Goal: Information Seeking & Learning: Learn about a topic

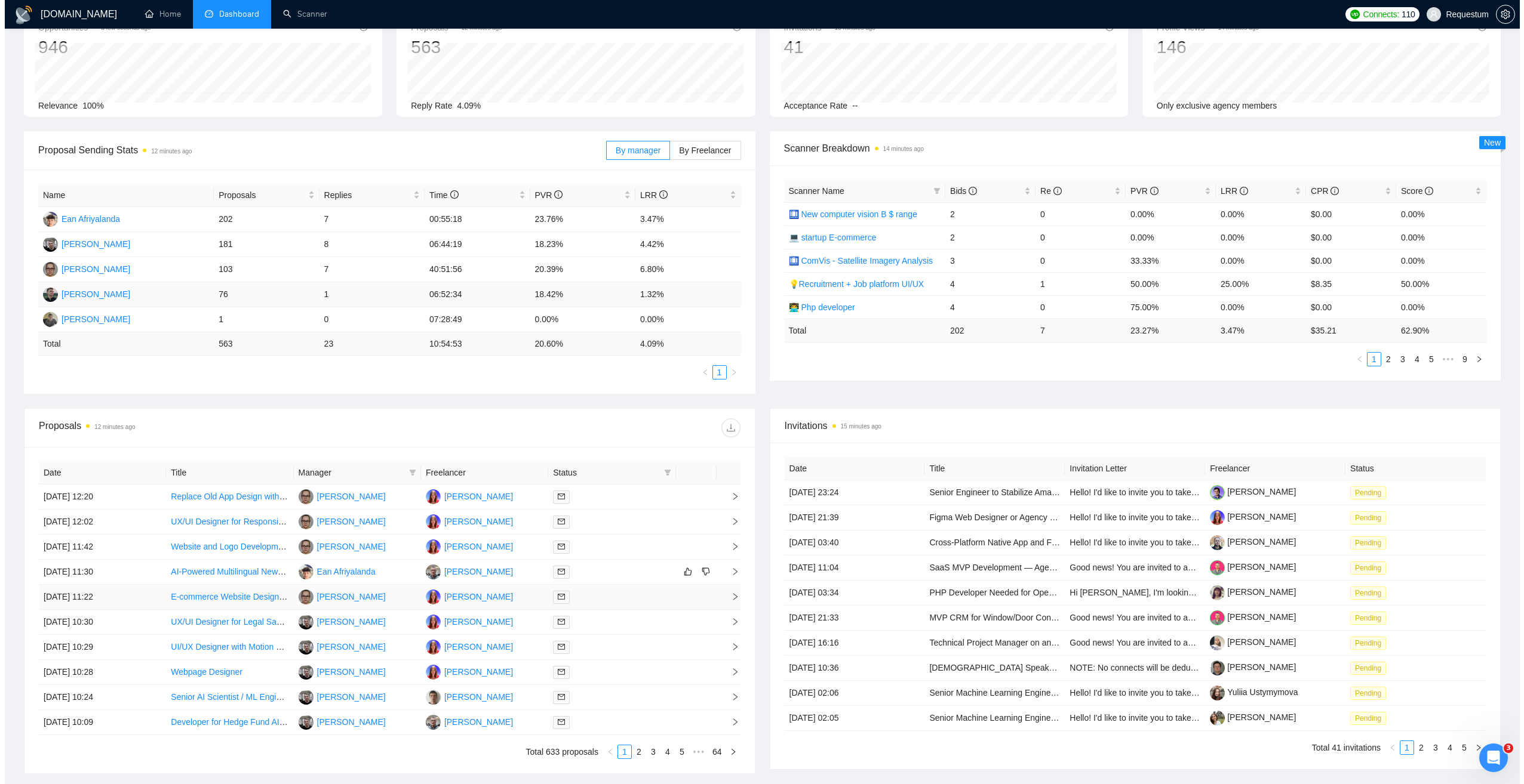
scroll to position [120, 0]
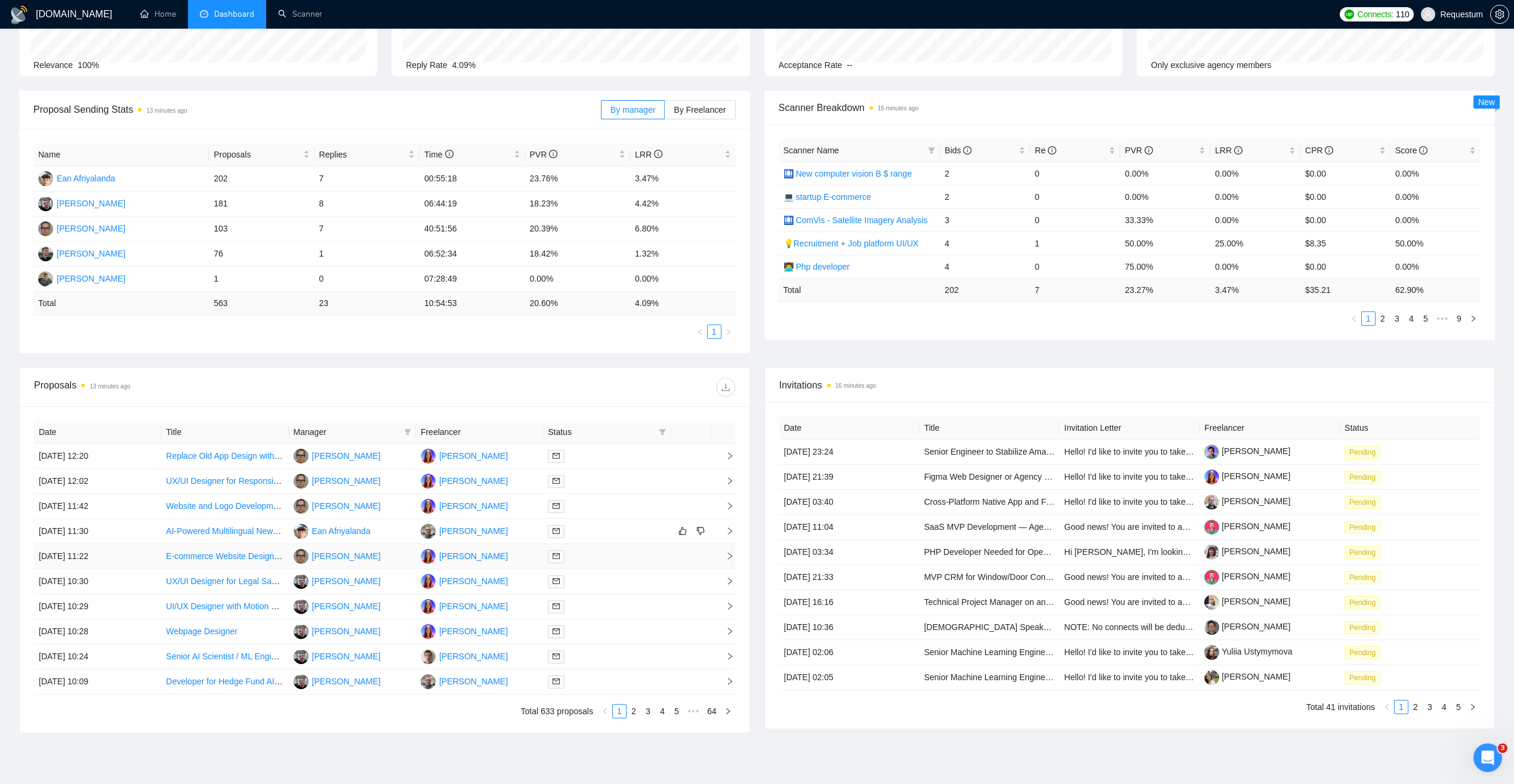
click at [406, 558] on td "[PERSON_NAME]" at bounding box center [352, 557] width 127 height 25
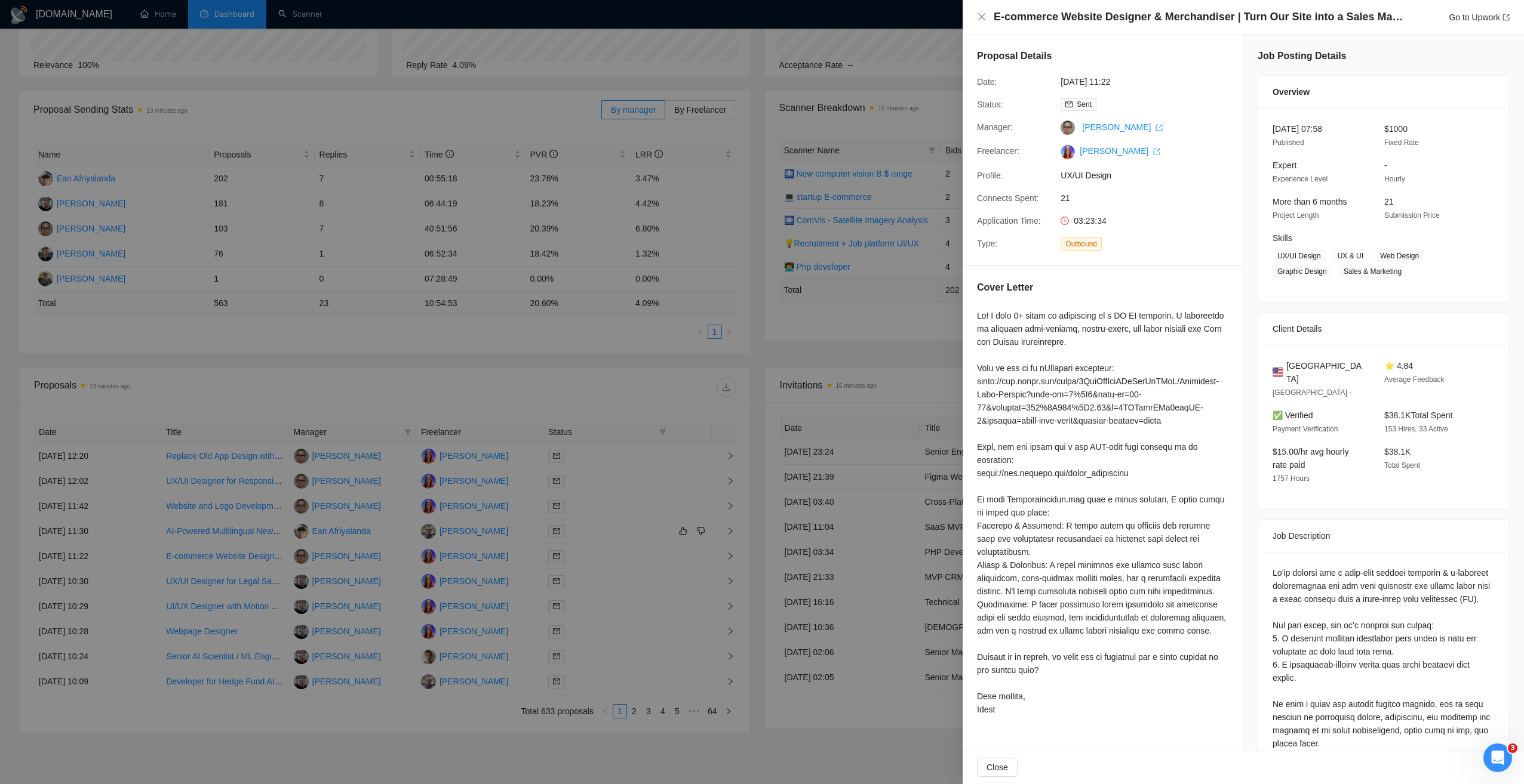
click at [402, 548] on div at bounding box center [762, 392] width 1524 height 784
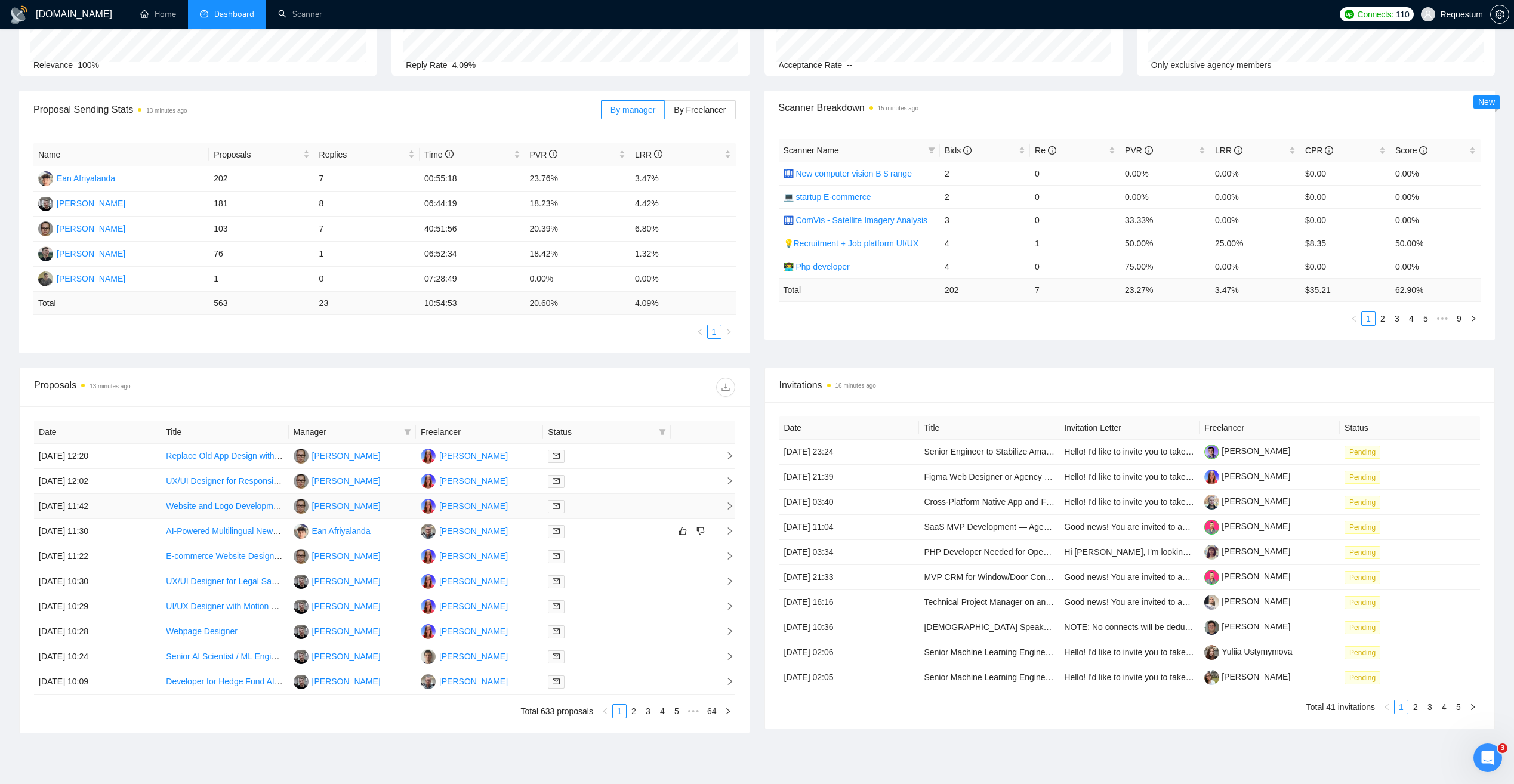
click at [406, 497] on td "[PERSON_NAME]" at bounding box center [352, 507] width 127 height 25
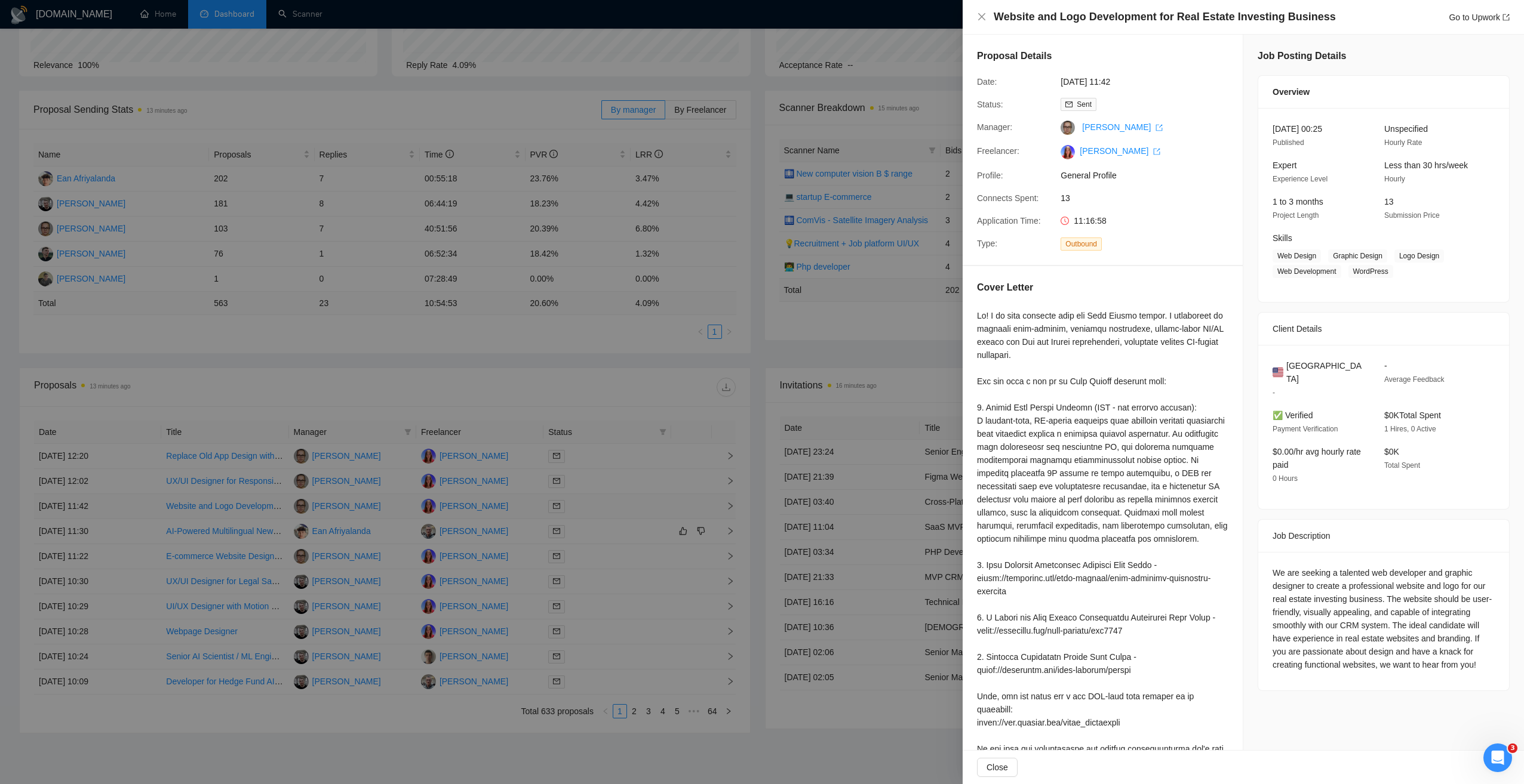
click at [407, 497] on div at bounding box center [762, 392] width 1524 height 784
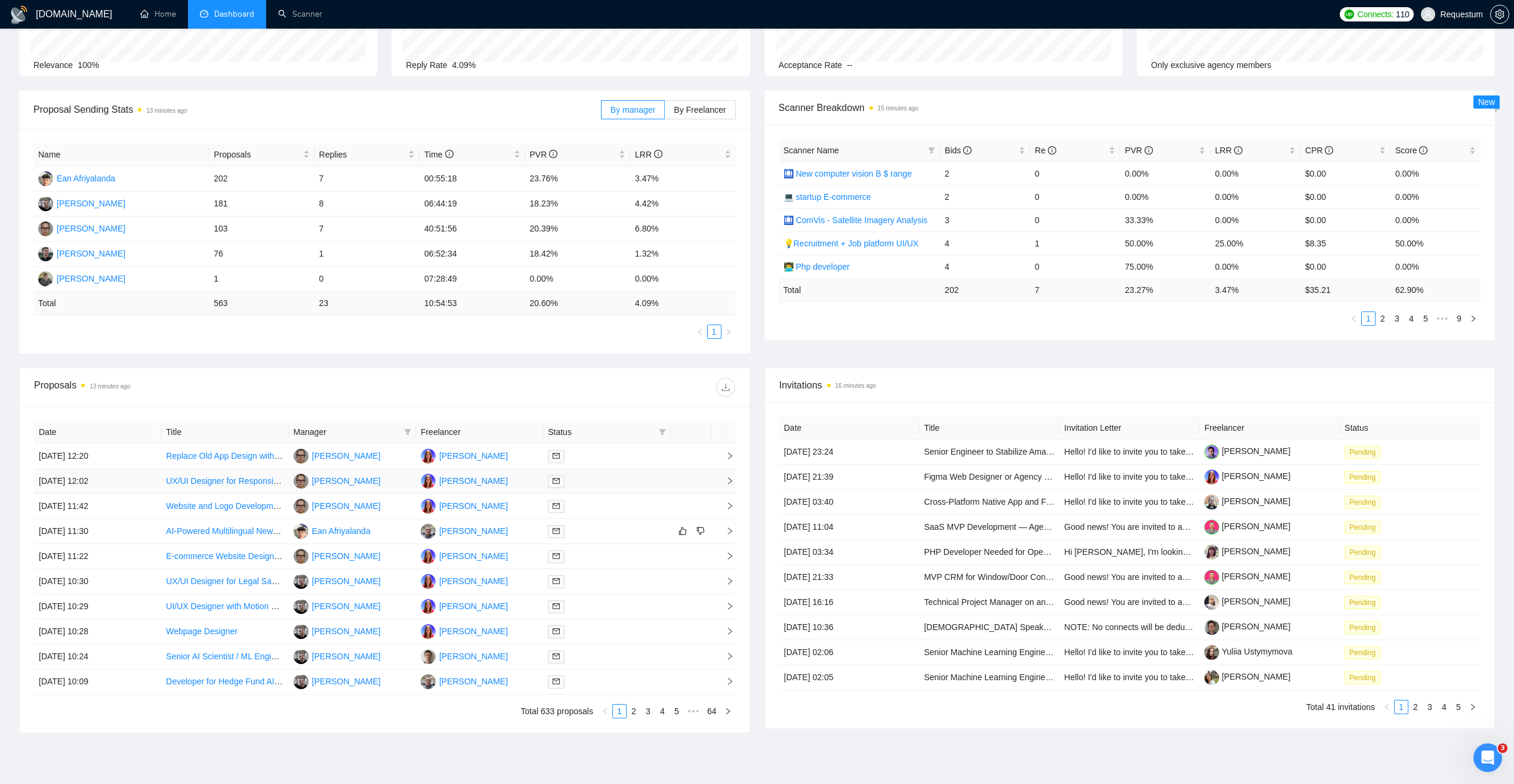
click at [402, 478] on td "[PERSON_NAME]" at bounding box center [352, 481] width 127 height 25
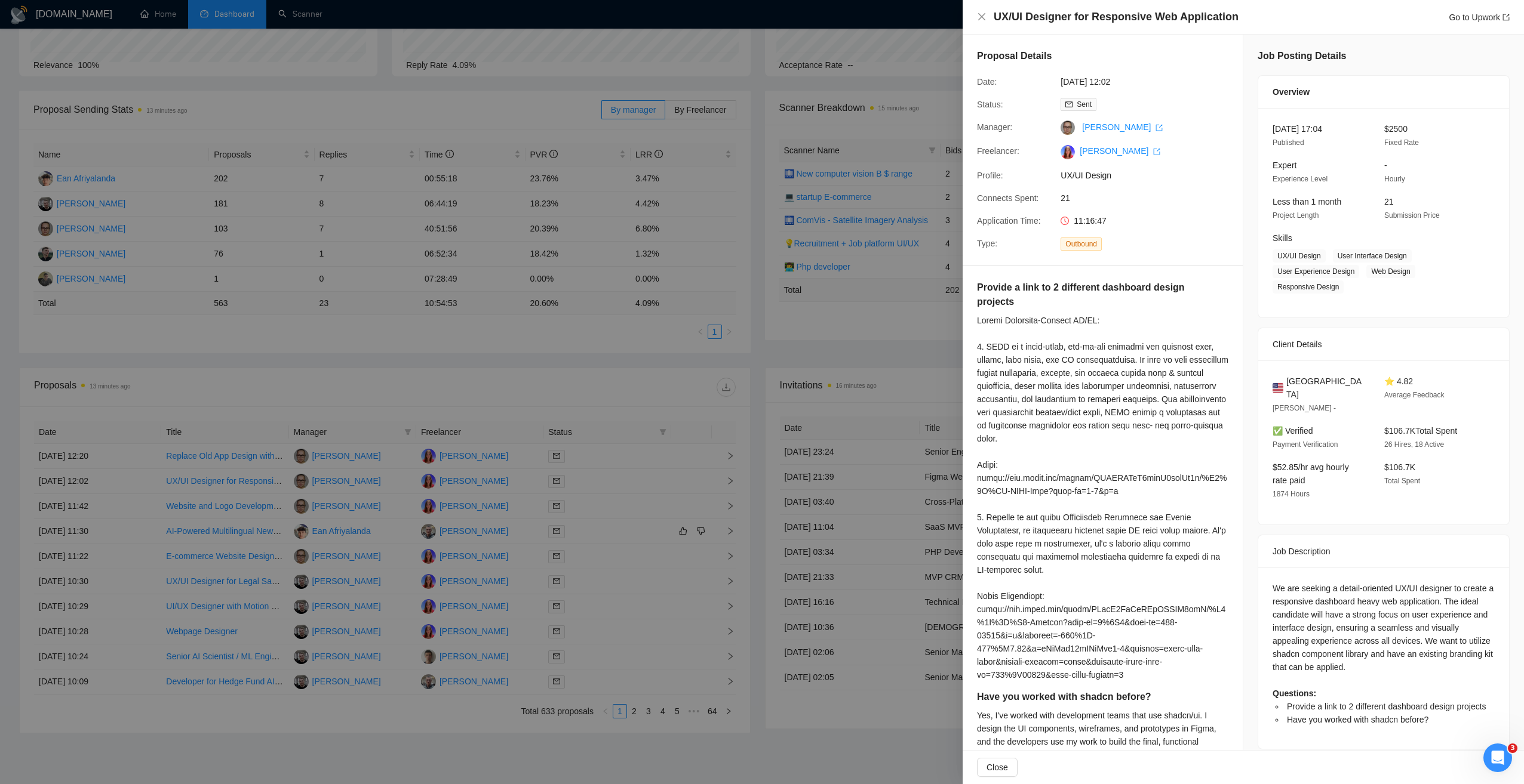
click at [399, 451] on div at bounding box center [762, 392] width 1524 height 784
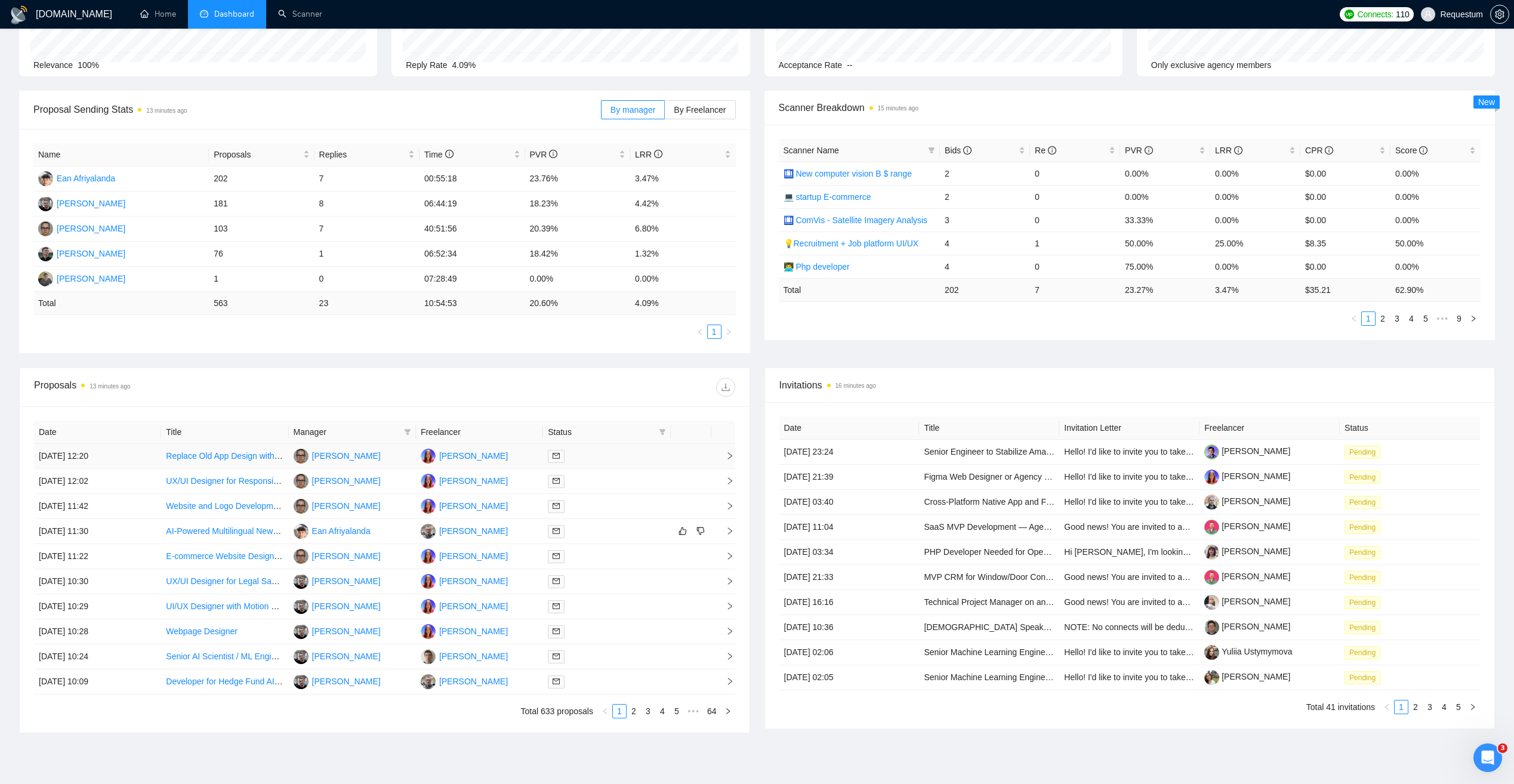
click at [399, 451] on td "[PERSON_NAME]" at bounding box center [352, 456] width 127 height 25
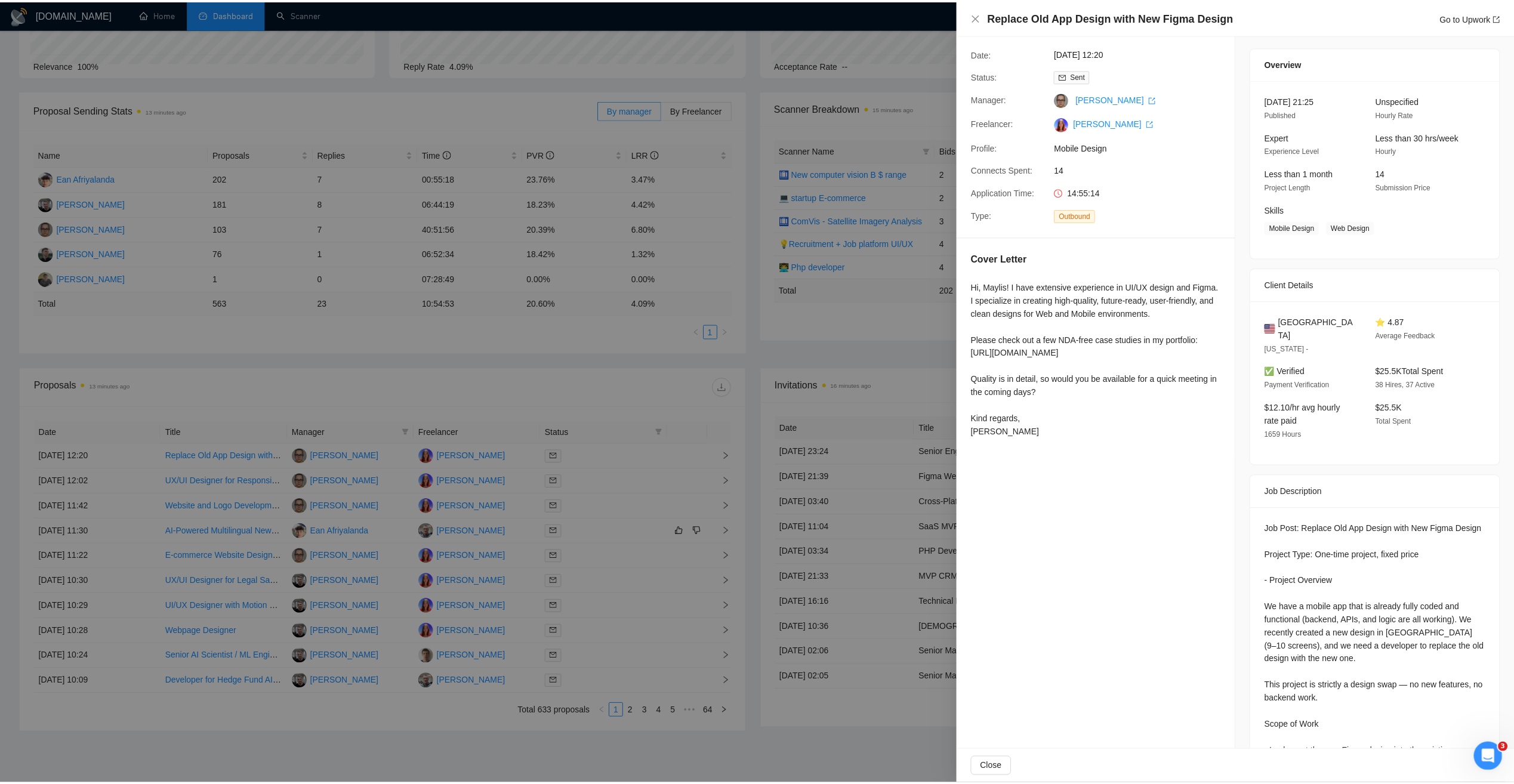
scroll to position [0, 0]
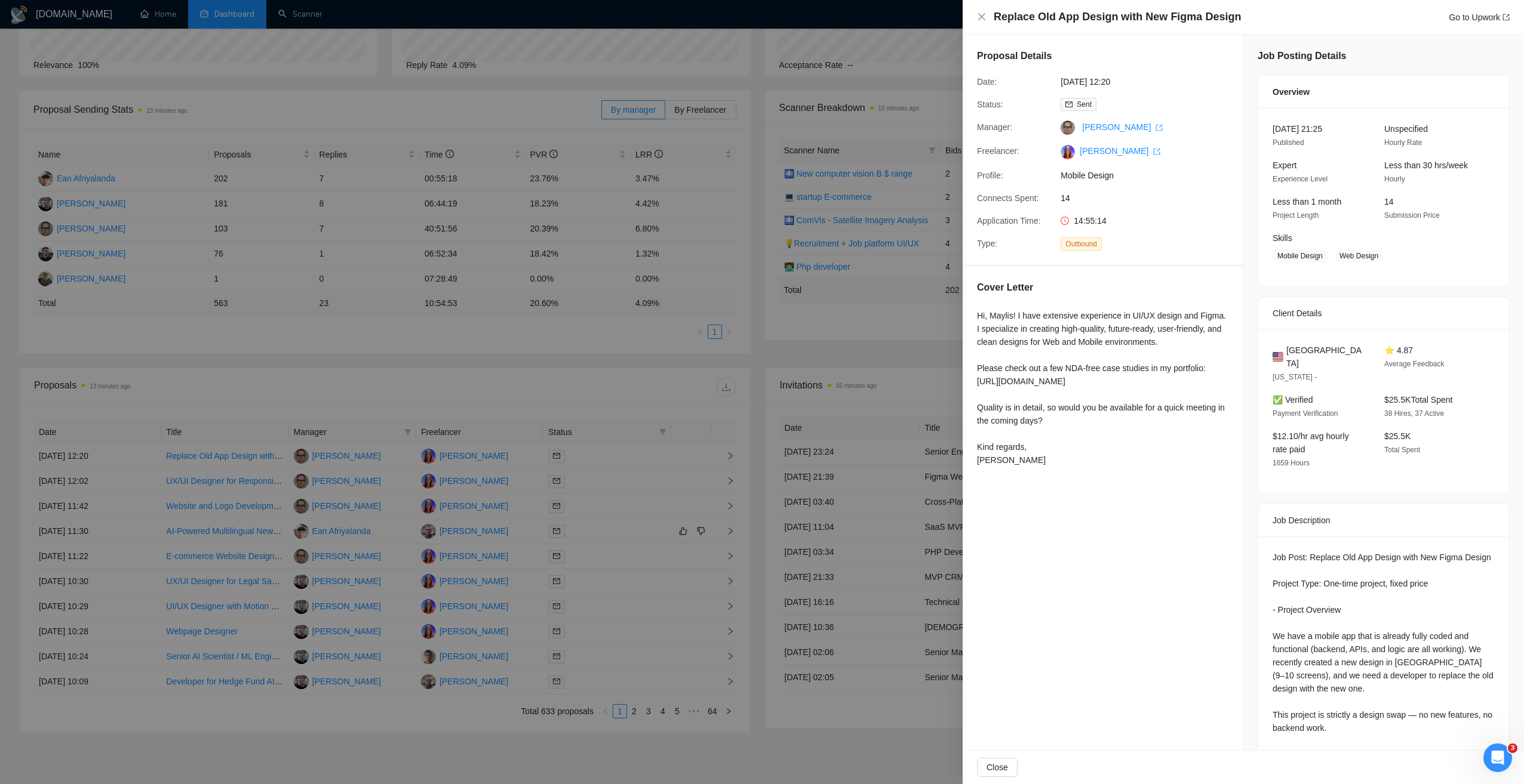
click at [549, 355] on div at bounding box center [762, 392] width 1524 height 784
